Goal: Information Seeking & Learning: Find specific page/section

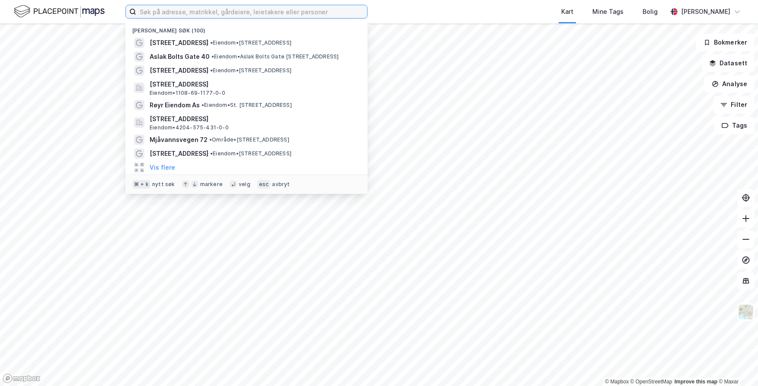
click at [244, 12] on input at bounding box center [251, 11] width 231 height 13
paste input "Vorsetøyveien"
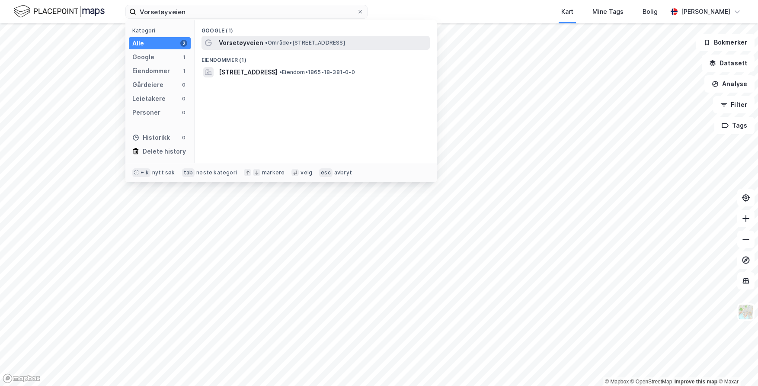
click at [258, 38] on span "Vorsetøyveien" at bounding box center [241, 43] width 45 height 10
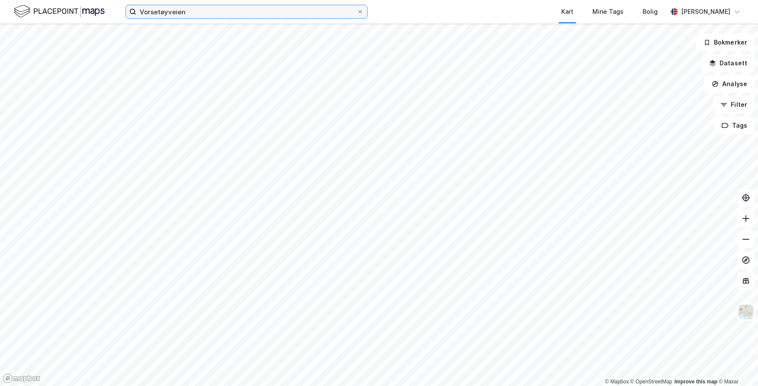
click at [227, 8] on input "Vorsetøyveien" at bounding box center [246, 11] width 221 height 13
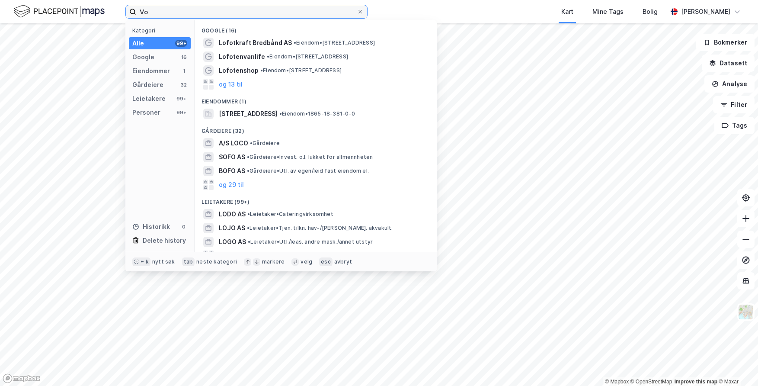
type input "V"
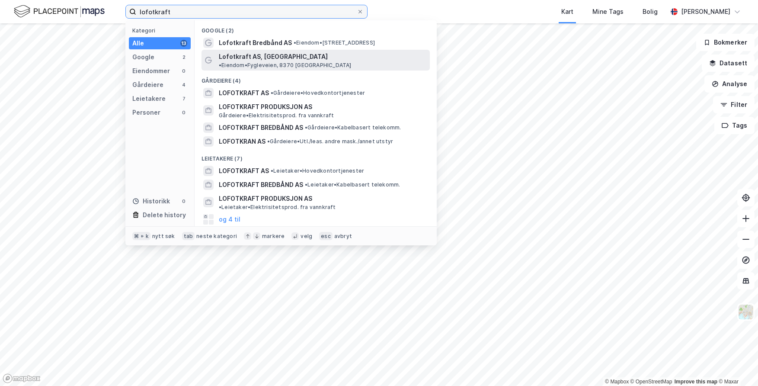
type input "lofotkraft"
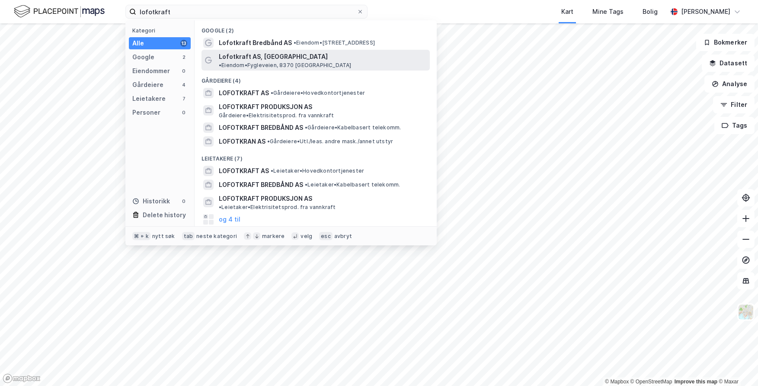
click at [352, 62] on span "• Eiendom • Fygleveien, 8370 Leknes" at bounding box center [285, 65] width 133 height 7
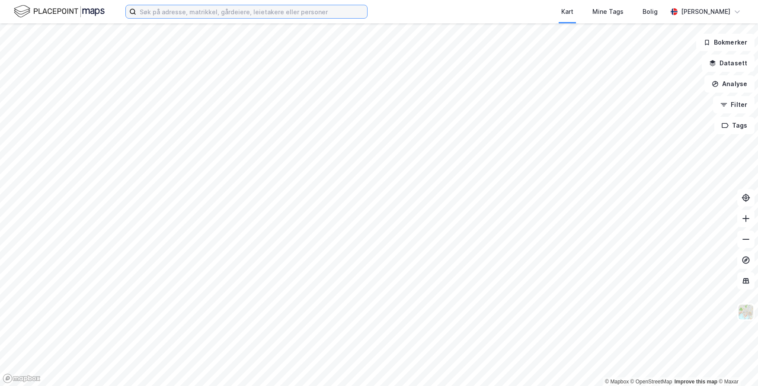
click at [166, 9] on input at bounding box center [251, 11] width 231 height 13
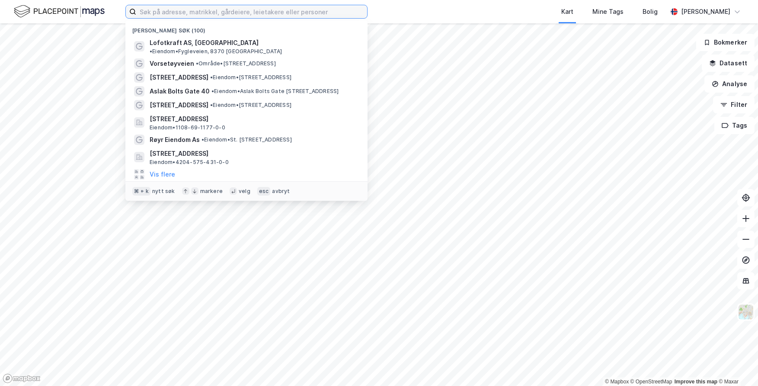
paste input "[STREET_ADDRESS]"
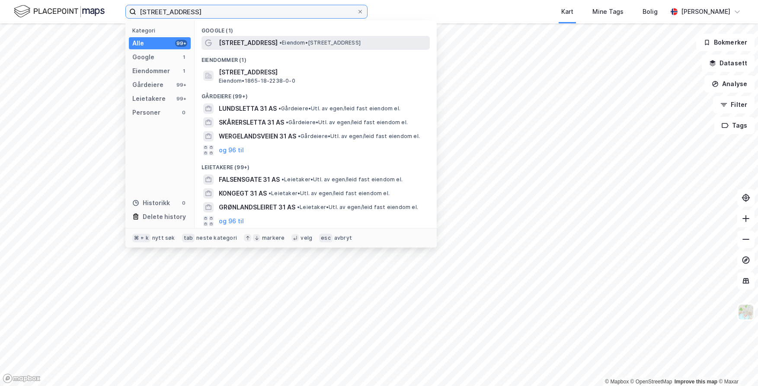
type input "[STREET_ADDRESS]"
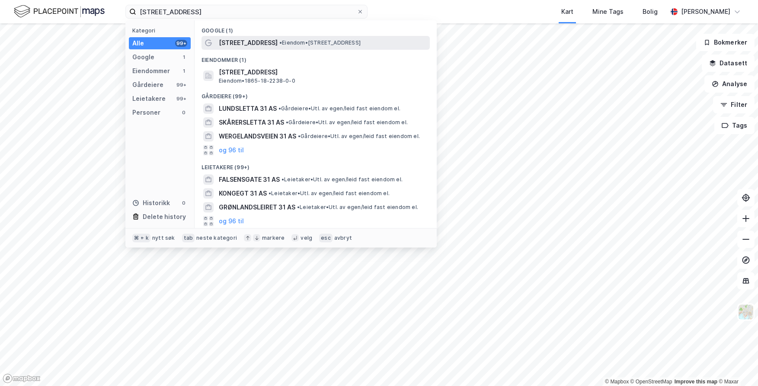
click at [256, 39] on span "[STREET_ADDRESS]" at bounding box center [248, 43] width 59 height 10
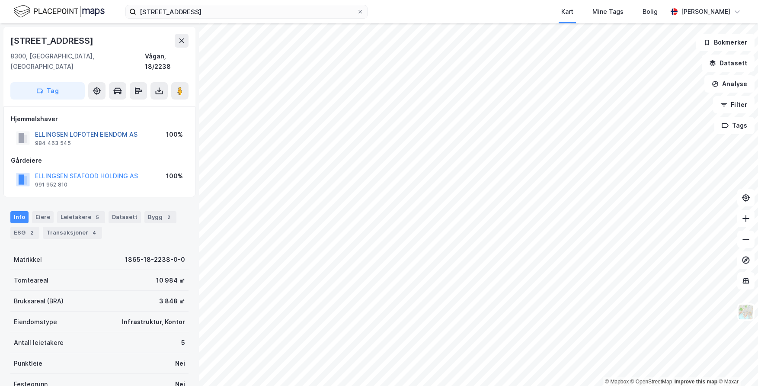
click at [0, 0] on button "ELLINGSEN LOFOTEN EIENDOM AS" at bounding box center [0, 0] width 0 height 0
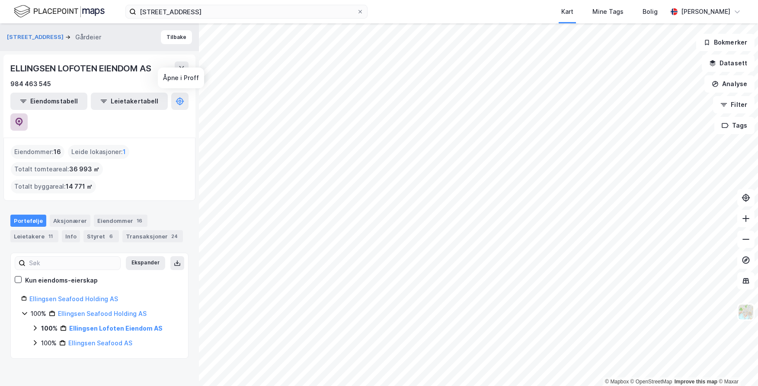
click at [23, 118] on icon at bounding box center [19, 122] width 7 height 9
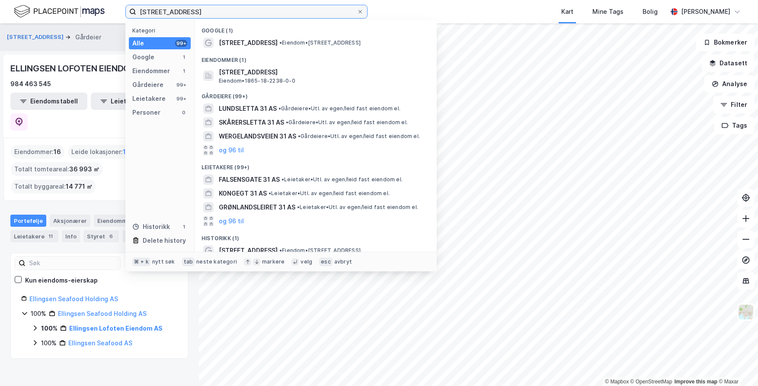
drag, startPoint x: 204, startPoint y: 11, endPoint x: 115, endPoint y: 12, distance: 88.2
click at [115, 12] on div "[STREET_ADDRESS] Kategori Alle 99+ Google 1 Eiendommer 1 Gårdeiere 99+ Leietake…" at bounding box center [379, 11] width 758 height 23
